Goal: Find specific page/section: Find specific page/section

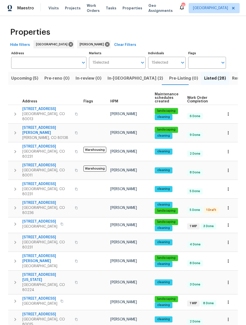
click at [232, 81] on span "Resale (9)" at bounding box center [242, 78] width 20 height 7
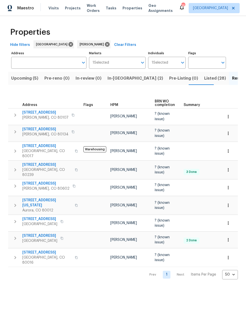
click at [201, 85] on button "Listed (28)" at bounding box center [215, 78] width 28 height 13
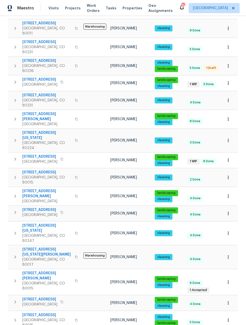
scroll to position [143, 0]
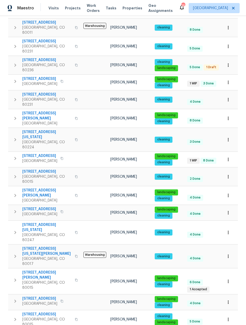
click at [230, 210] on icon "button" at bounding box center [228, 212] width 5 height 5
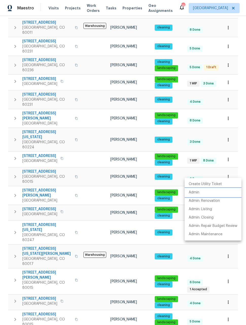
click at [196, 192] on p "Admin" at bounding box center [194, 192] width 11 height 5
click at [240, 275] on div at bounding box center [123, 162] width 246 height 325
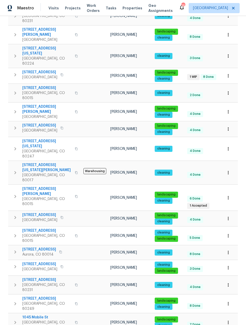
scroll to position [226, 0]
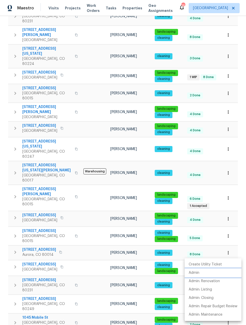
click at [195, 273] on p "Admin" at bounding box center [194, 273] width 11 height 5
click at [239, 70] on div at bounding box center [123, 162] width 246 height 325
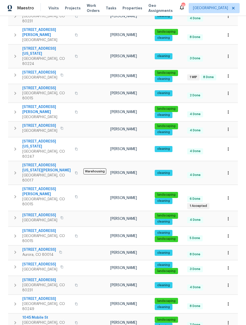
click at [241, 61] on div "Properties Hide filters [GEOGRAPHIC_DATA] [PERSON_NAME] Clear Filters Address A…" at bounding box center [123, 108] width 246 height 636
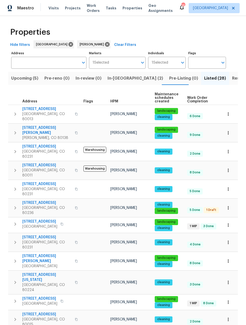
scroll to position [0, 0]
click at [232, 76] on span "Resale (9)" at bounding box center [242, 78] width 20 height 7
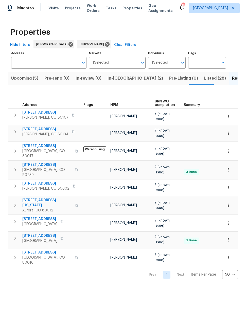
click at [28, 79] on span "Upcoming (5)" at bounding box center [24, 78] width 27 height 7
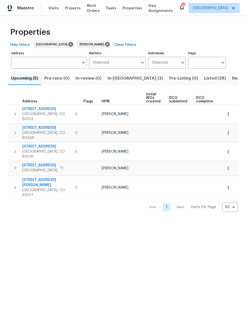
click at [229, 149] on icon "button" at bounding box center [228, 151] width 5 height 5
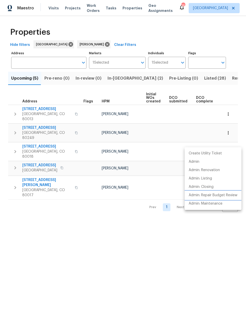
click at [222, 195] on p "Admin: Repair Budget Review" at bounding box center [213, 195] width 49 height 5
click at [175, 247] on div at bounding box center [123, 162] width 246 height 325
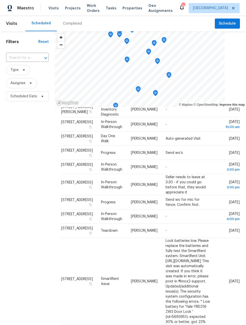
scroll to position [81, 0]
